Goal: Complete application form

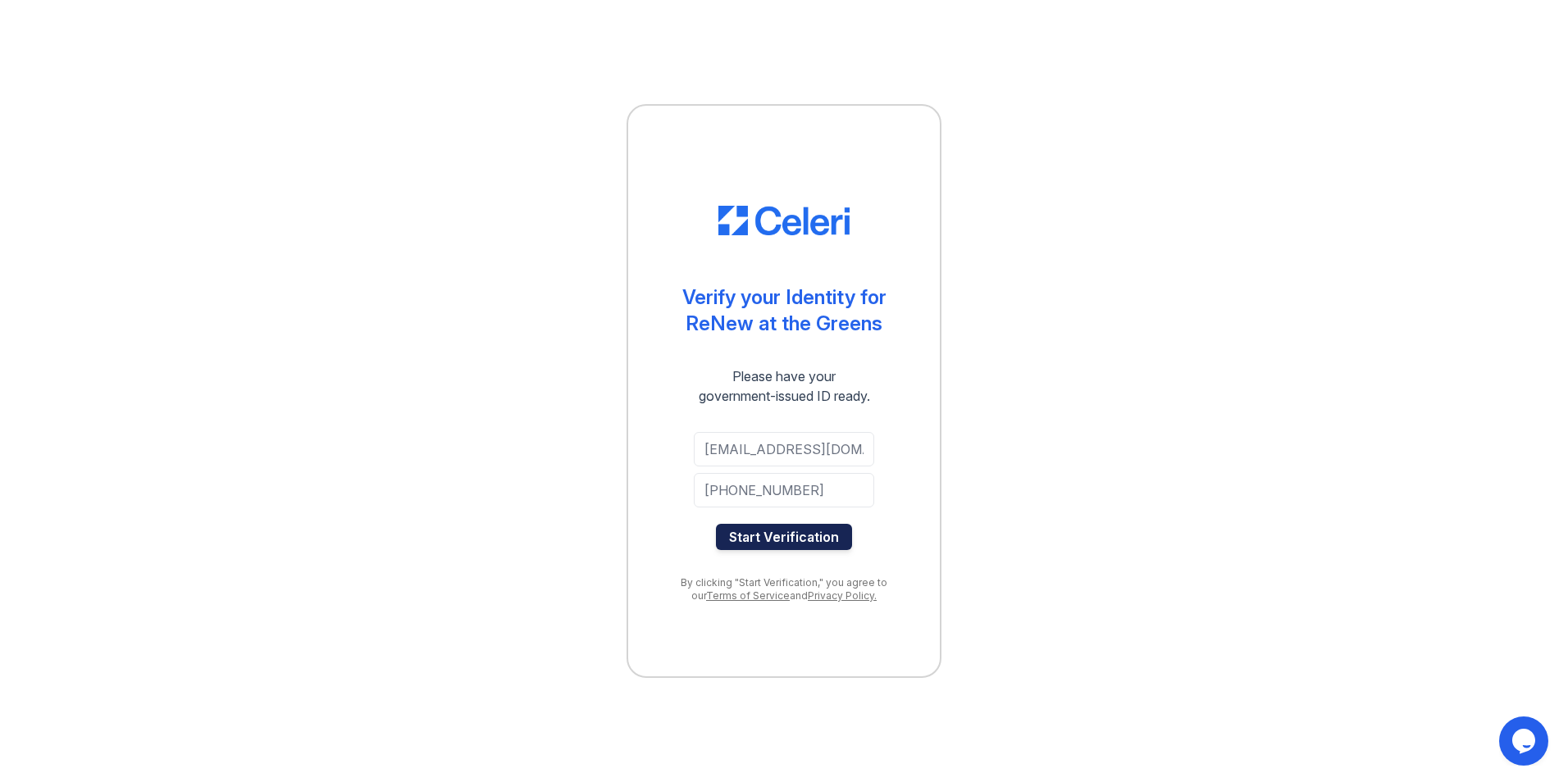
drag, startPoint x: 768, startPoint y: 454, endPoint x: 775, endPoint y: 536, distance: 82.3
click at [776, 536] on button "Start Verification" at bounding box center [783, 537] width 136 height 27
